Goal: Task Accomplishment & Management: Manage account settings

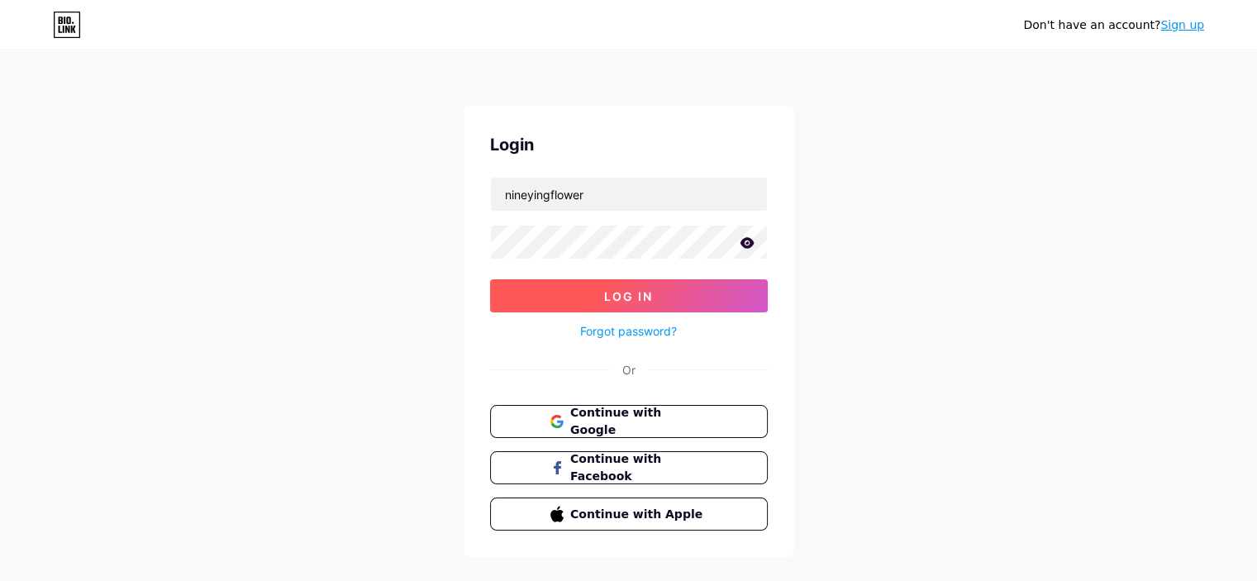
click at [651, 292] on span "Log In" at bounding box center [628, 296] width 49 height 14
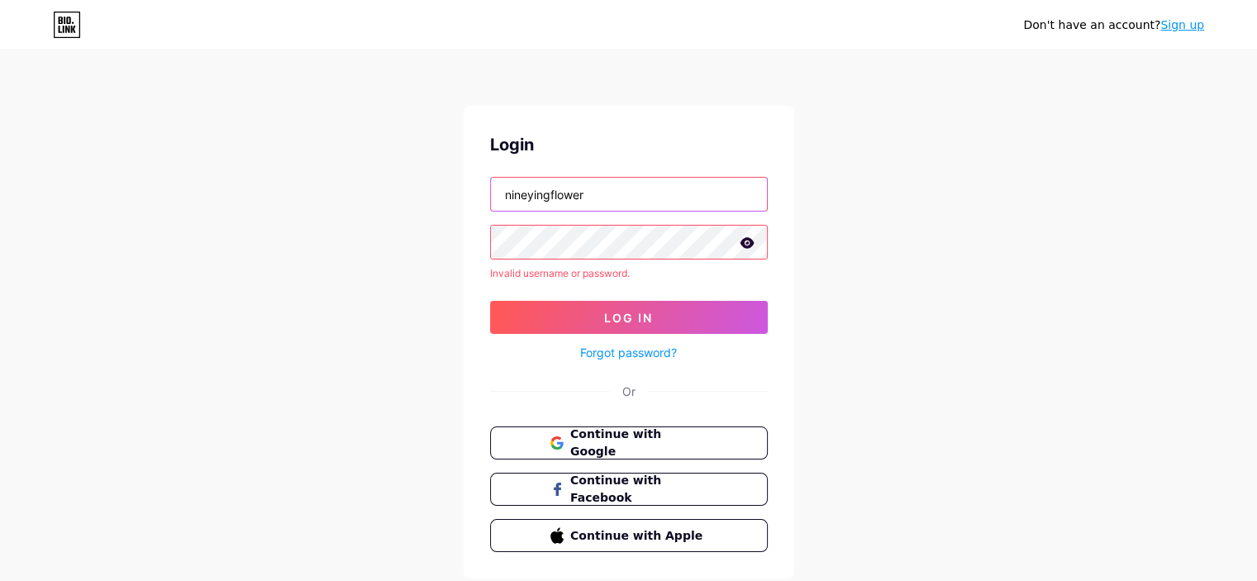
click at [612, 191] on input "nineyingflower" at bounding box center [629, 194] width 276 height 33
paste input "[URL][DOMAIN_NAME]"
click at [750, 247] on icon at bounding box center [747, 243] width 15 height 12
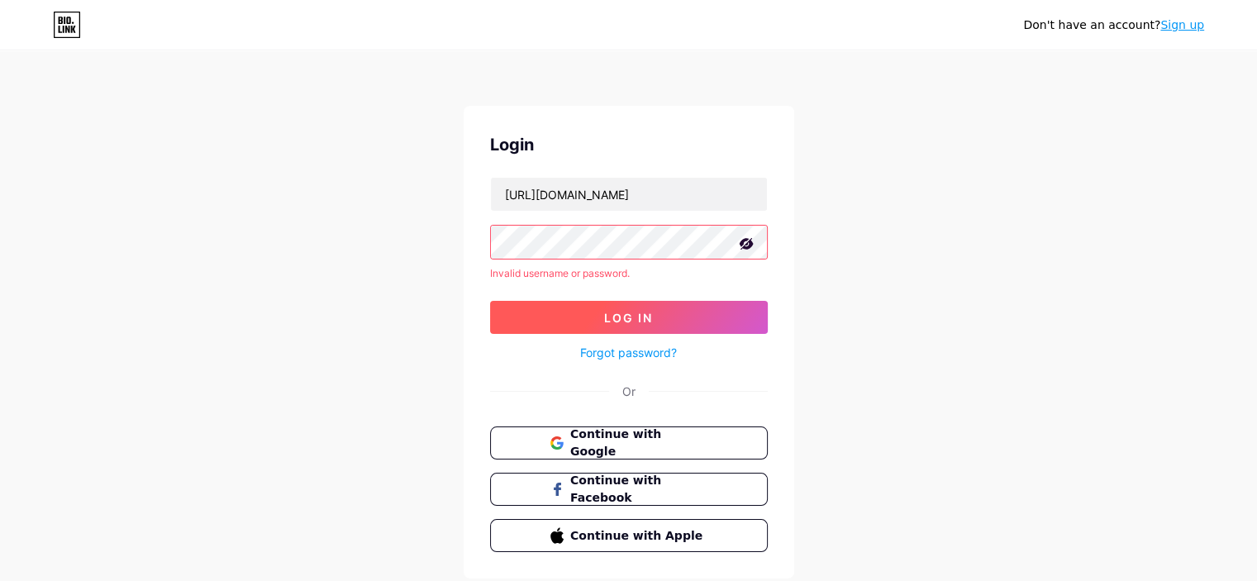
click at [681, 317] on button "Log In" at bounding box center [629, 317] width 278 height 33
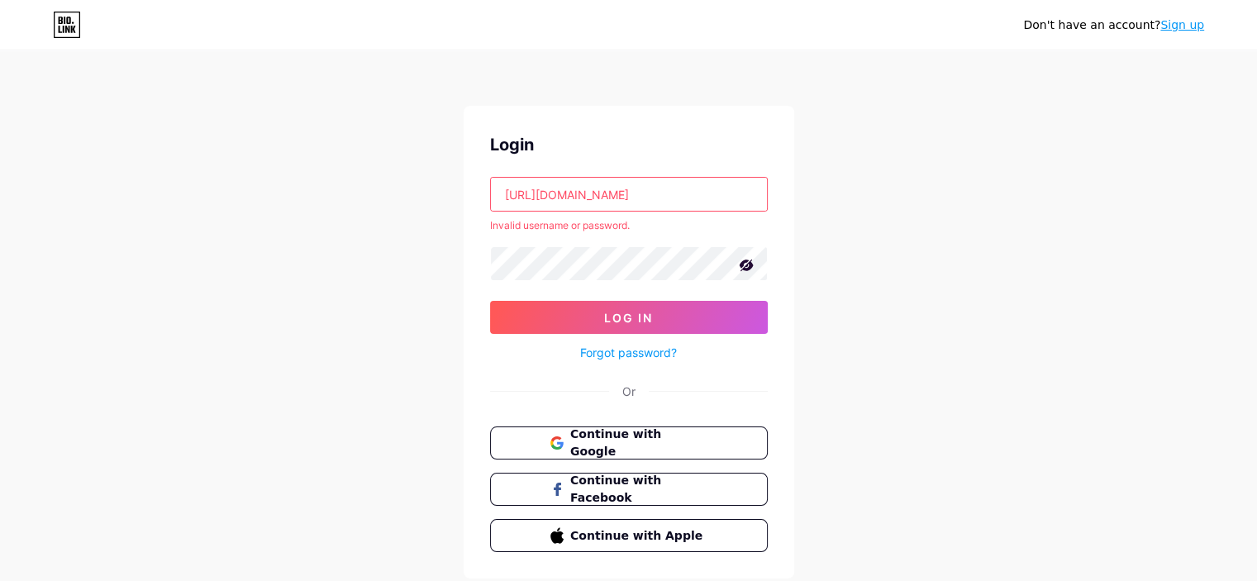
drag, startPoint x: 588, startPoint y: 199, endPoint x: 463, endPoint y: 203, distance: 125.7
click at [464, 203] on div "Login [URL][DOMAIN_NAME] Invalid username or password. Log In Forgot password? …" at bounding box center [629, 342] width 331 height 473
click at [584, 203] on input "[URL][DOMAIN_NAME]" at bounding box center [629, 194] width 276 height 33
click at [583, 198] on input "[URL]" at bounding box center [629, 194] width 276 height 33
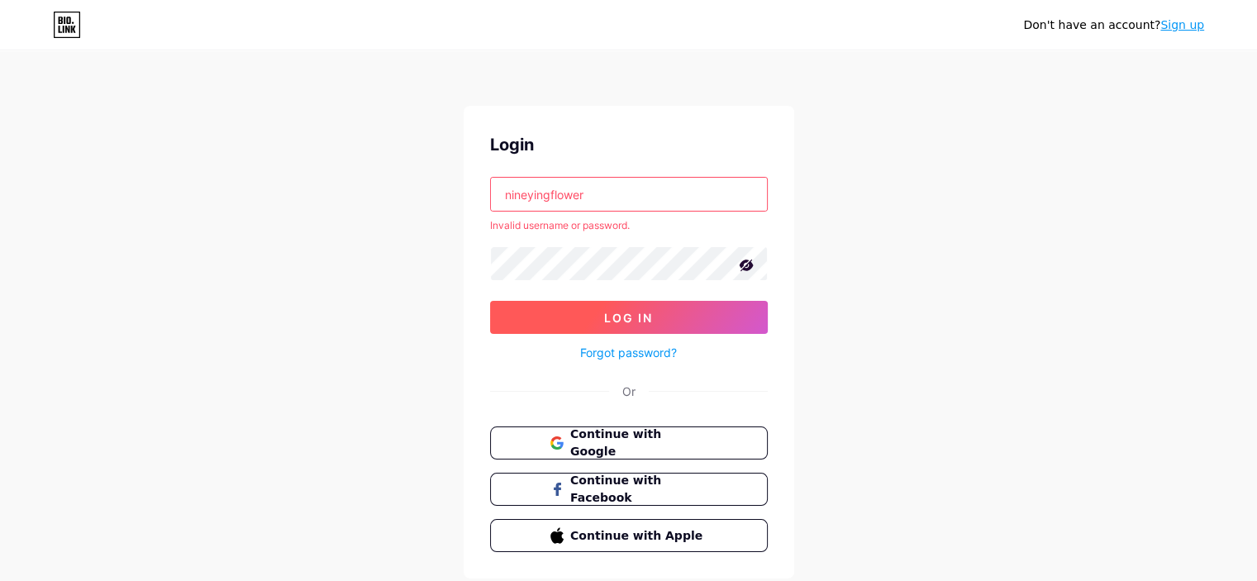
type input "nineyingflower"
click at [609, 306] on button "Log In" at bounding box center [629, 317] width 278 height 33
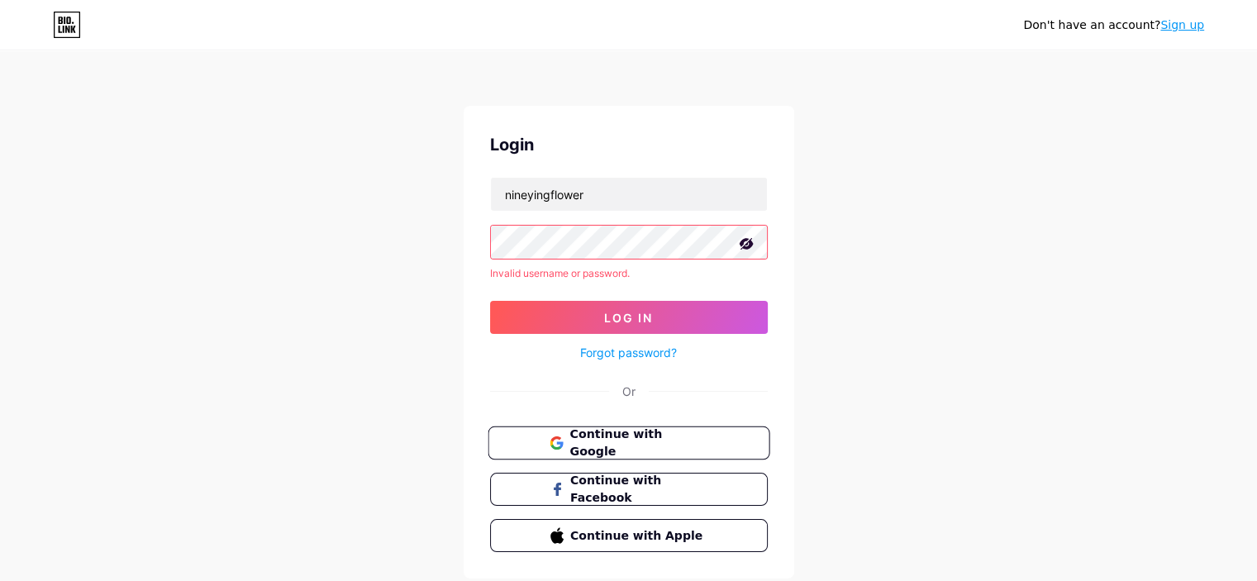
click at [622, 452] on button "Continue with Google" at bounding box center [629, 443] width 282 height 34
